Goal: Task Accomplishment & Management: Use online tool/utility

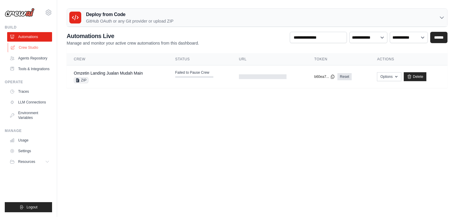
click at [27, 48] on link "Crew Studio" at bounding box center [30, 48] width 45 height 10
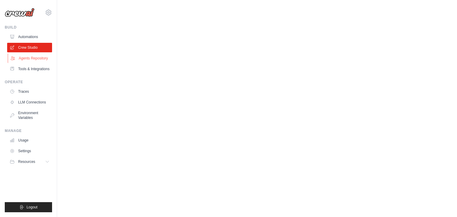
click at [33, 54] on link "Agents Repository" at bounding box center [30, 59] width 45 height 10
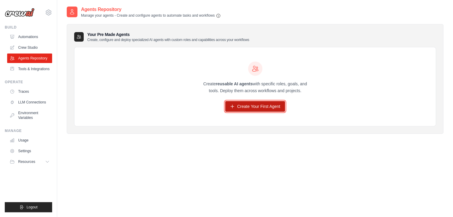
click at [255, 105] on link "Create Your First Agent" at bounding box center [255, 106] width 60 height 11
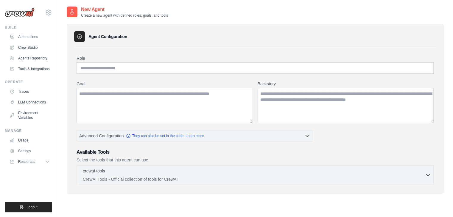
scroll to position [12, 0]
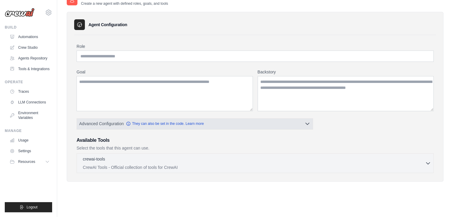
click at [239, 123] on button "Advanced Configuration They can also be set in the code. Learn more" at bounding box center [195, 124] width 236 height 11
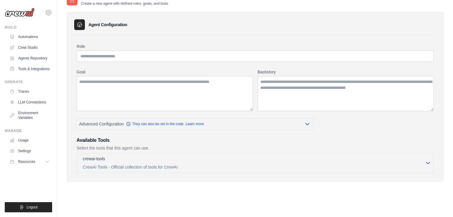
click at [429, 166] on button "crewai-tools 0 selected CrewAI Tools - Official collection of tools for CrewAI" at bounding box center [255, 163] width 352 height 14
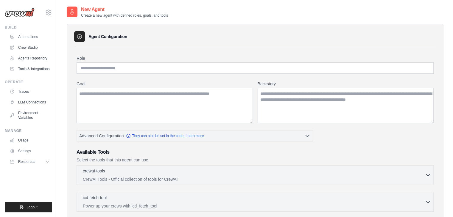
scroll to position [71, 0]
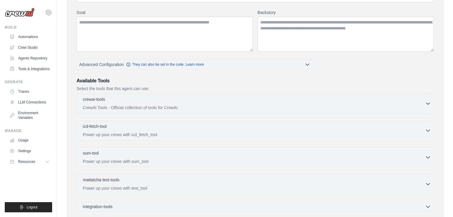
click at [366, 105] on p "CrewAI Tools - Official collection of tools for CrewAI" at bounding box center [254, 108] width 342 height 6
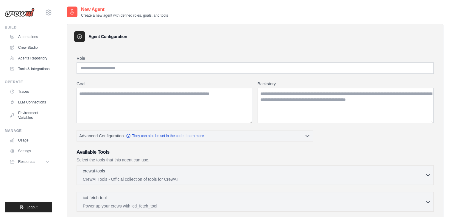
scroll to position [0, 0]
click at [130, 69] on input "Role" at bounding box center [255, 68] width 357 height 11
type input "******"
click at [118, 95] on textarea "Goal" at bounding box center [165, 105] width 176 height 35
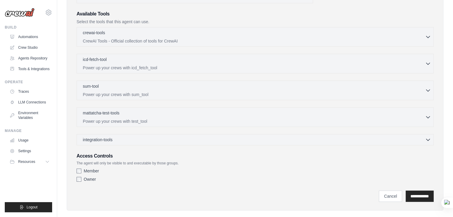
scroll to position [146, 0]
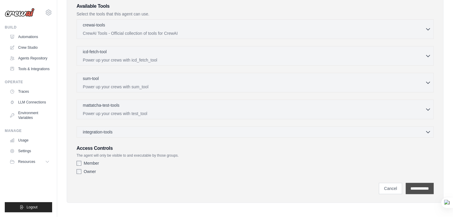
click at [412, 187] on input "**********" at bounding box center [420, 188] width 28 height 11
click at [412, 190] on input "**********" at bounding box center [420, 188] width 28 height 11
click at [368, 175] on div "Member Owner" at bounding box center [255, 169] width 357 height 17
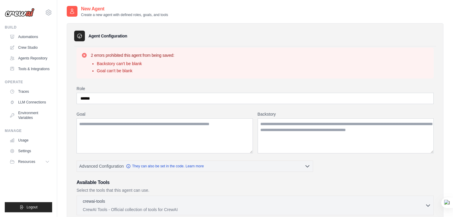
scroll to position [0, 0]
click at [33, 43] on link "Crew Studio" at bounding box center [30, 48] width 45 height 10
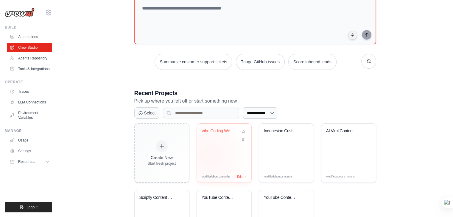
scroll to position [89, 0]
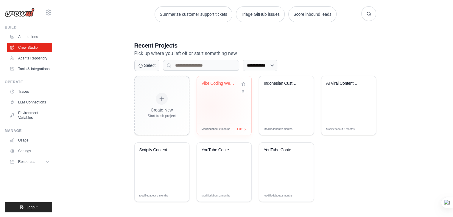
click at [211, 107] on div "Vibe Coding Web Builder - AI Agent ..." at bounding box center [224, 99] width 54 height 47
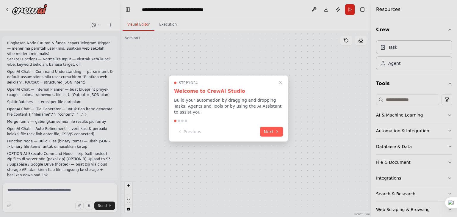
scroll to position [2371, 0]
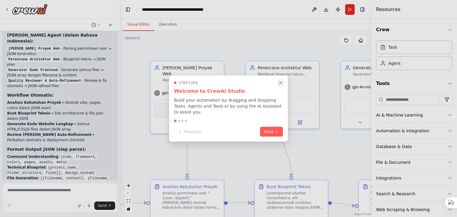
click at [280, 84] on icon "Close walkthrough" at bounding box center [281, 83] width 3 height 3
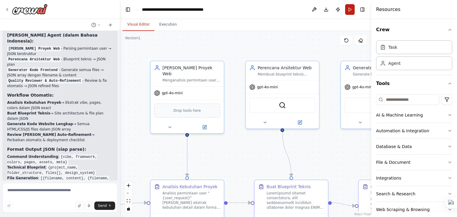
click at [349, 11] on button "Run" at bounding box center [350, 9] width 10 height 11
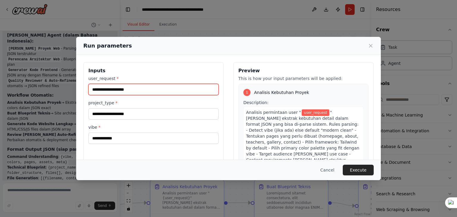
click at [125, 88] on input "user_request *" at bounding box center [153, 89] width 130 height 11
type input "**********"
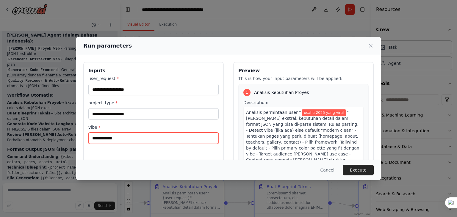
click at [120, 138] on input "vibe *" at bounding box center [153, 138] width 130 height 11
type input "******"
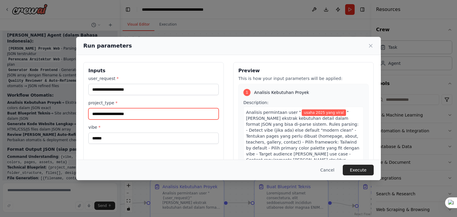
click at [123, 117] on input "project_type *" at bounding box center [153, 113] width 130 height 11
type input "****"
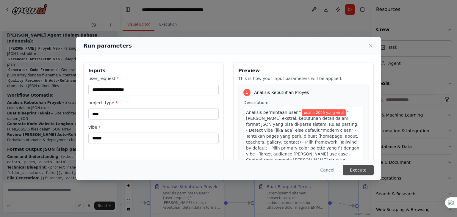
click at [367, 174] on button "Execute" at bounding box center [358, 170] width 31 height 11
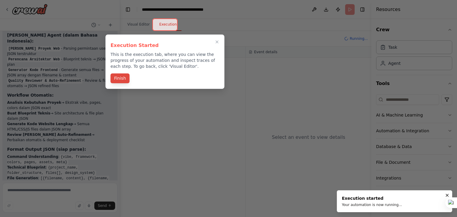
click at [113, 79] on button "Finish" at bounding box center [119, 79] width 19 height 10
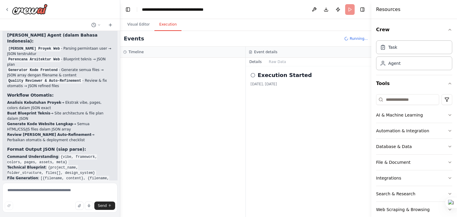
click at [254, 76] on icon at bounding box center [253, 75] width 5 height 5
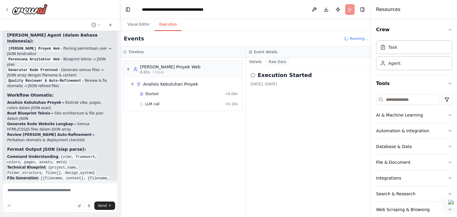
click at [282, 62] on button "Raw Data" at bounding box center [278, 62] width 24 height 8
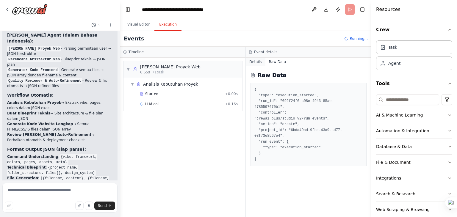
click at [255, 61] on button "Details" at bounding box center [256, 62] width 20 height 8
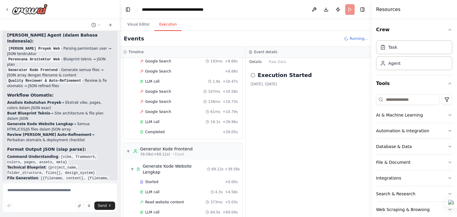
scroll to position [232, 0]
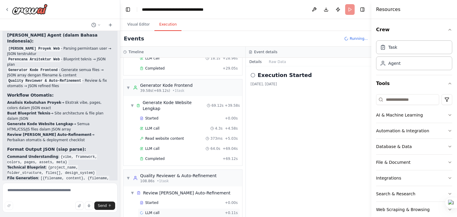
click at [154, 211] on span "LLM call" at bounding box center [152, 213] width 14 height 5
click at [154, 201] on span "Started" at bounding box center [151, 203] width 13 height 5
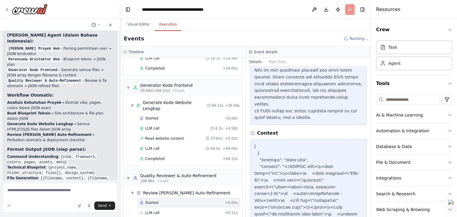
scroll to position [469, 0]
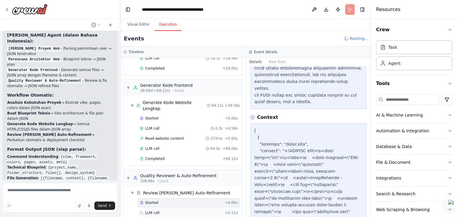
click at [166, 211] on div "LLM call + 0.11s" at bounding box center [189, 213] width 98 height 5
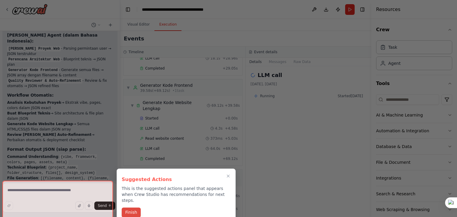
click at [133, 208] on button "Finish" at bounding box center [131, 213] width 19 height 10
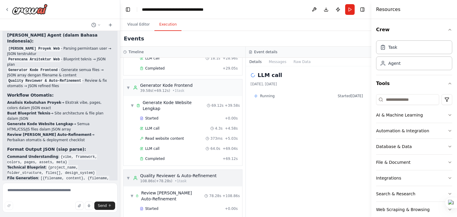
scroll to position [242, 0]
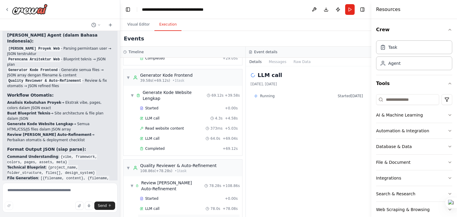
click at [149, 217] on span "Completed" at bounding box center [154, 219] width 19 height 5
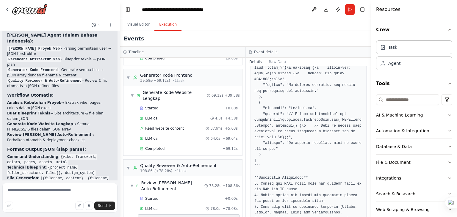
scroll to position [1541, 0]
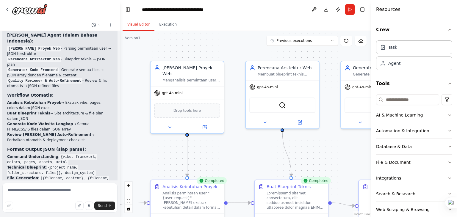
click at [142, 27] on button "Visual Editor" at bounding box center [139, 24] width 32 height 13
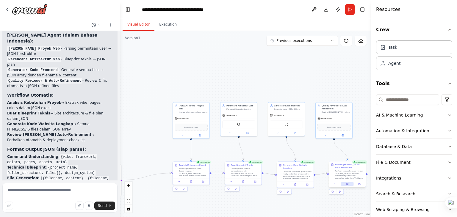
click at [348, 183] on button at bounding box center [347, 185] width 13 height 4
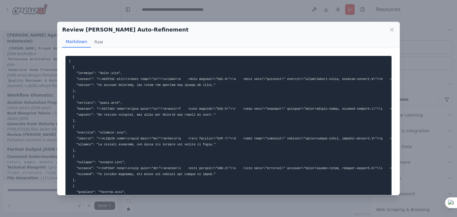
click at [202, 15] on div "Review [PERSON_NAME] Auto-Refinement Markdown Raw Deployment Checklist: Ensure …" at bounding box center [228, 108] width 457 height 217
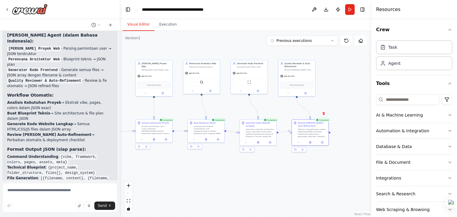
drag, startPoint x: 245, startPoint y: 95, endPoint x: 208, endPoint y: 52, distance: 56.3
click at [208, 52] on div ".deletable-edge-delete-btn { width: 20px; height: 20px; border: 0px solid #ffff…" at bounding box center [245, 124] width 251 height 186
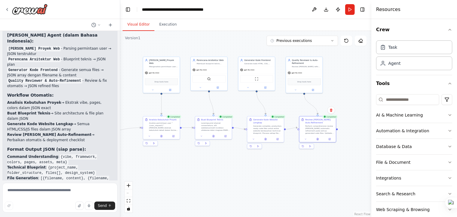
drag, startPoint x: 208, startPoint y: 52, endPoint x: 215, endPoint y: 49, distance: 8.1
click at [215, 49] on div ".deletable-edge-delete-btn { width: 20px; height: 20px; border: 0px solid #ffff…" at bounding box center [245, 124] width 251 height 186
click at [267, 139] on button at bounding box center [265, 139] width 13 height 4
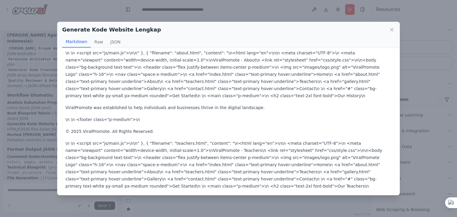
scroll to position [0, 0]
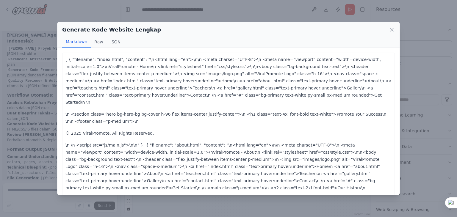
click at [115, 40] on button "JSON" at bounding box center [116, 41] width 18 height 11
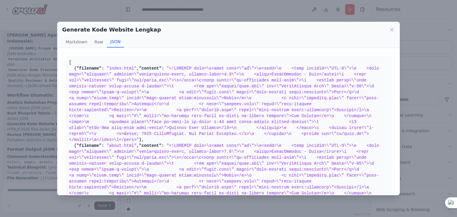
click at [236, 5] on div "Generate Kode Website Lengkap Markdown Raw JSON [ { "filename": "index.html", "…" at bounding box center [228, 108] width 457 height 217
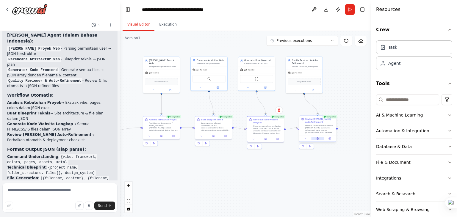
click at [320, 137] on button at bounding box center [317, 139] width 13 height 4
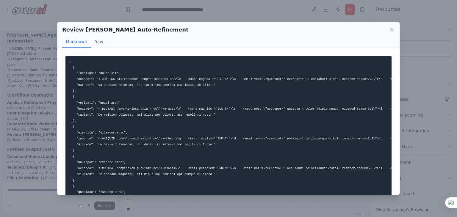
click at [269, 9] on div "Review [PERSON_NAME] Auto-Refinement Markdown Raw Deployment Checklist: Ensure …" at bounding box center [228, 108] width 457 height 217
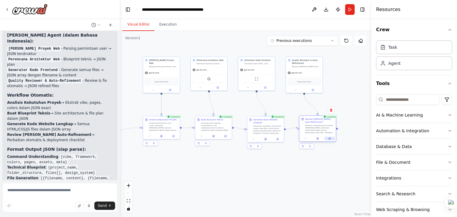
click at [331, 138] on icon at bounding box center [330, 139] width 2 height 2
click at [327, 42] on button "Previous executions" at bounding box center [302, 41] width 71 height 10
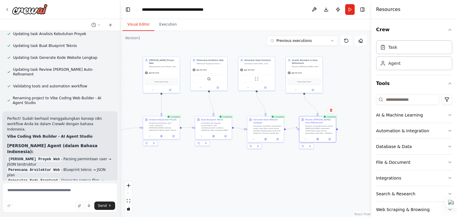
scroll to position [2419, 0]
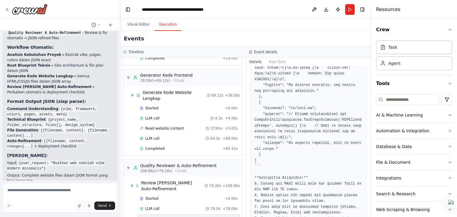
click at [164, 25] on button "Execution" at bounding box center [168, 24] width 27 height 13
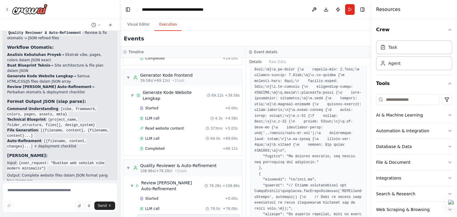
scroll to position [1541, 0]
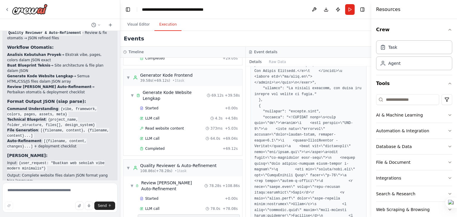
scroll to position [889, 0]
click at [261, 142] on pre at bounding box center [309, 204] width 108 height 1551
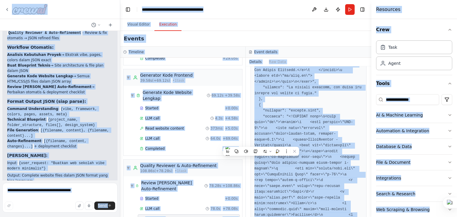
click at [280, 137] on pre at bounding box center [309, 204] width 108 height 1551
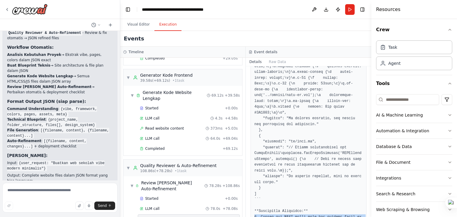
scroll to position [1541, 0]
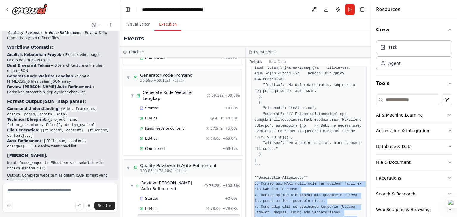
drag, startPoint x: 254, startPoint y: 104, endPoint x: 336, endPoint y: 212, distance: 136.4
click at [336, 212] on div "Completed [DATE], [DATE] Description Perform comprehensive review [PERSON_NAME]…" at bounding box center [309, 141] width 126 height 151
copy pre "1. Ensure all HTML files have the correct links to the CSS and JS files. 2. Ver…"
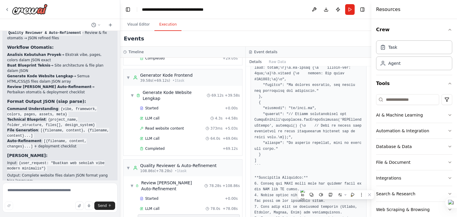
click at [160, 217] on span "Completed" at bounding box center [154, 219] width 19 height 5
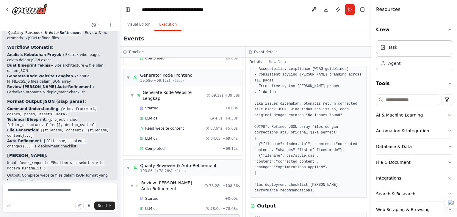
scroll to position [0, 0]
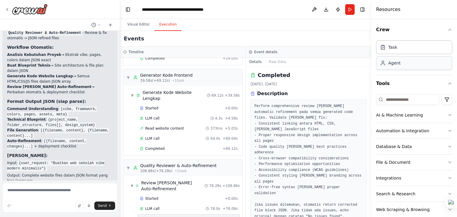
click at [378, 64] on div "Agent" at bounding box center [414, 63] width 76 height 14
click at [410, 113] on div "AI & Machine Learning" at bounding box center [399, 115] width 47 height 6
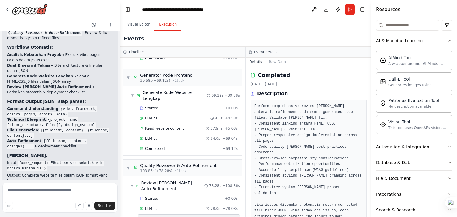
scroll to position [112, 0]
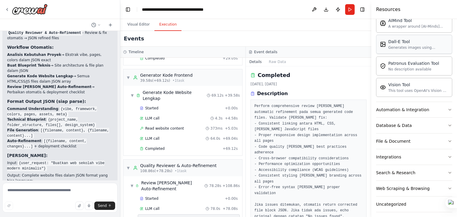
click at [417, 50] on div "Dall-E Tool Generates images using OpenAI's Dall-E model." at bounding box center [414, 44] width 76 height 19
click at [395, 43] on div "Dall-E Tool" at bounding box center [419, 42] width 60 height 6
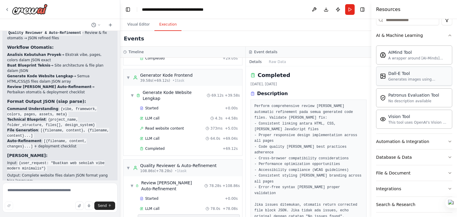
scroll to position [80, 0]
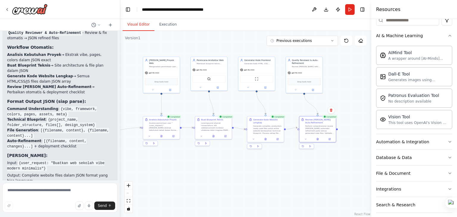
click at [138, 27] on button "Visual Editor" at bounding box center [139, 24] width 32 height 13
click at [384, 83] on div "Dall-E Tool Generates images using OpenAI's Dall-E model." at bounding box center [414, 76] width 76 height 19
click at [304, 83] on img at bounding box center [305, 82] width 4 height 4
click at [387, 145] on button "Automation & Integration" at bounding box center [414, 141] width 76 height 15
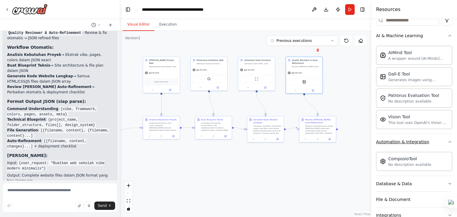
scroll to position [141, 0]
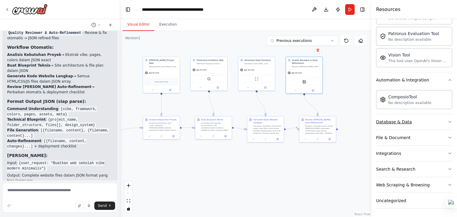
click at [401, 124] on div "Database & Data" at bounding box center [394, 122] width 36 height 6
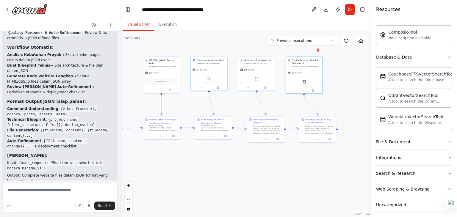
scroll to position [210, 0]
